Goal: Task Accomplishment & Management: Manage account settings

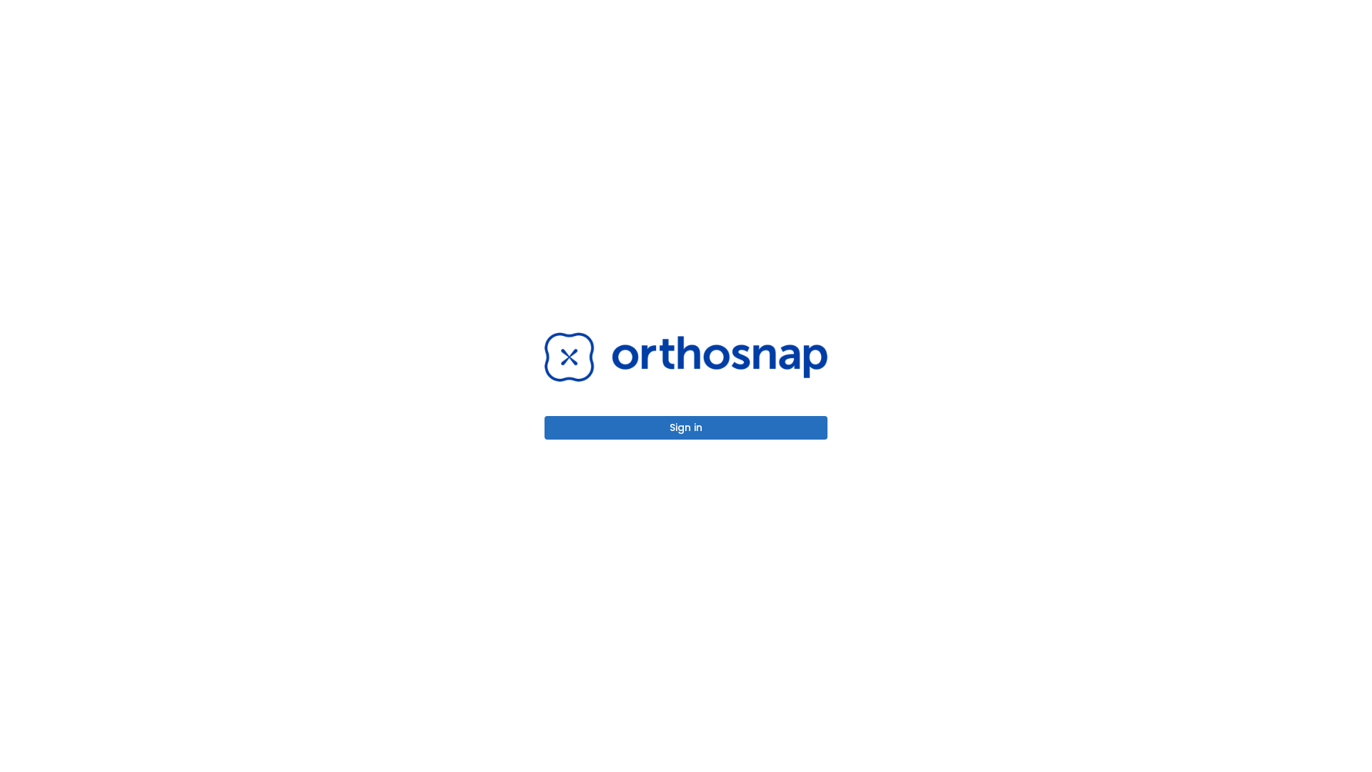
click at [686, 427] on button "Sign in" at bounding box center [685, 428] width 283 height 24
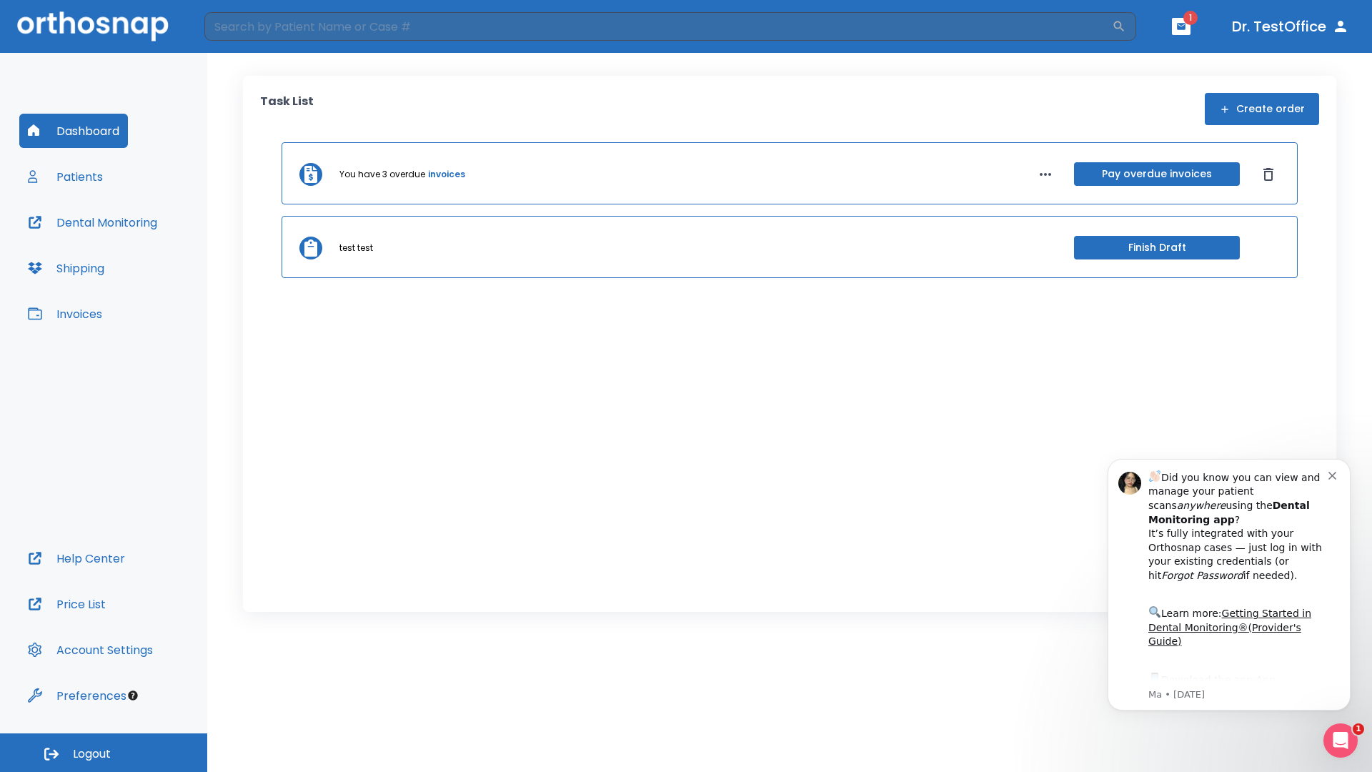
click at [104, 752] on span "Logout" at bounding box center [92, 754] width 38 height 16
